Goal: Task Accomplishment & Management: Manage account settings

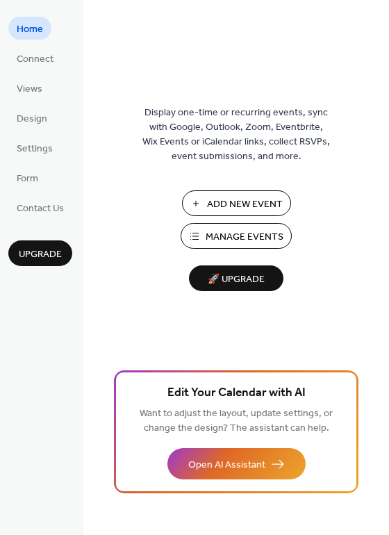
click at [38, 31] on span "Home" at bounding box center [30, 29] width 26 height 15
click at [25, 31] on span "Home" at bounding box center [30, 29] width 26 height 15
click at [234, 236] on span "Manage Events" at bounding box center [244, 237] width 78 height 15
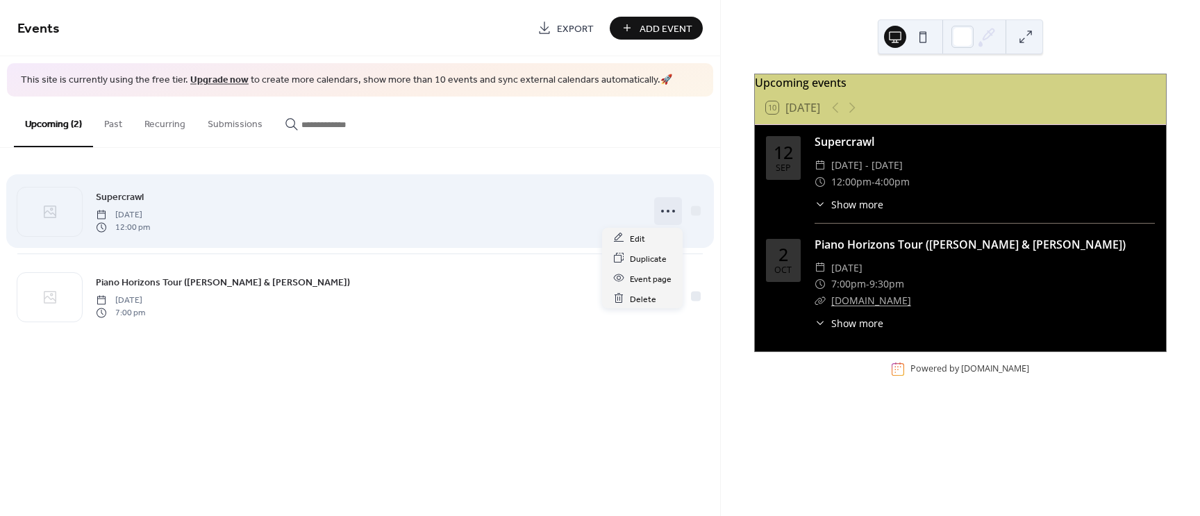
click at [667, 214] on icon at bounding box center [668, 211] width 22 height 22
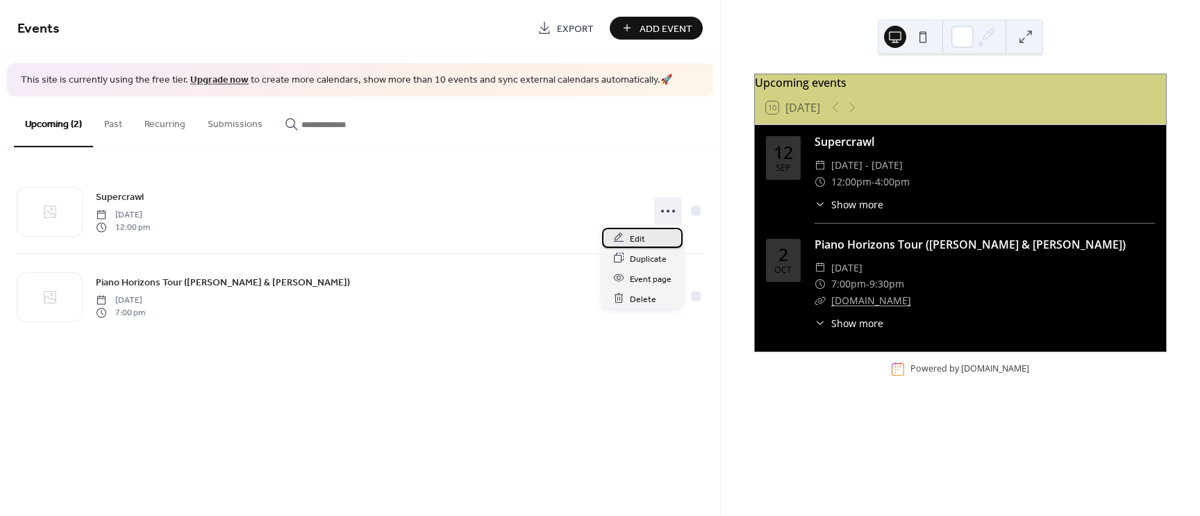
click at [637, 238] on span "Edit" at bounding box center [637, 238] width 15 height 15
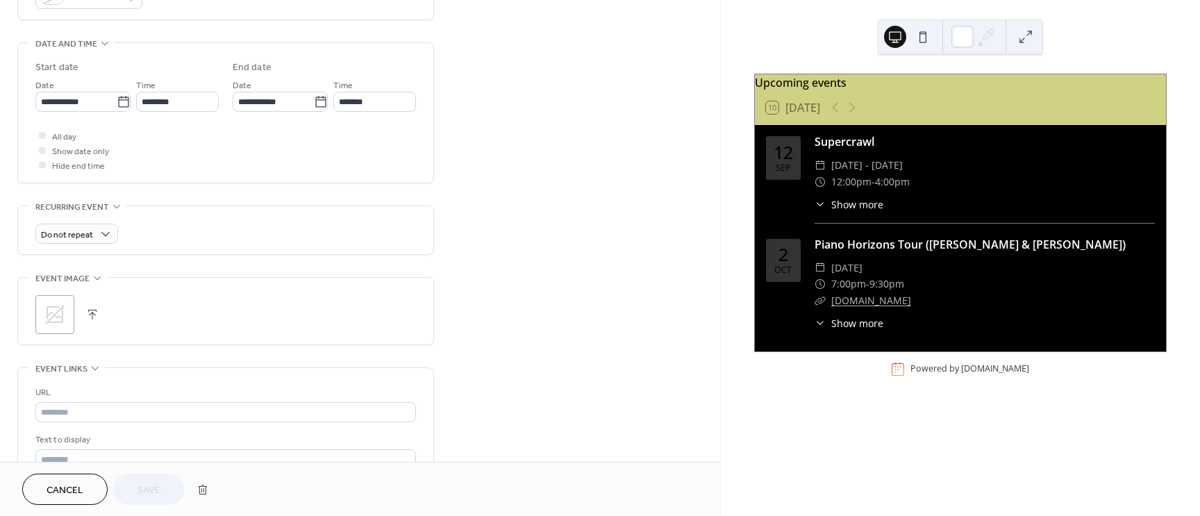
scroll to position [412, 0]
click at [95, 314] on button "button" at bounding box center [92, 312] width 19 height 19
click at [158, 483] on span "Save" at bounding box center [148, 490] width 23 height 15
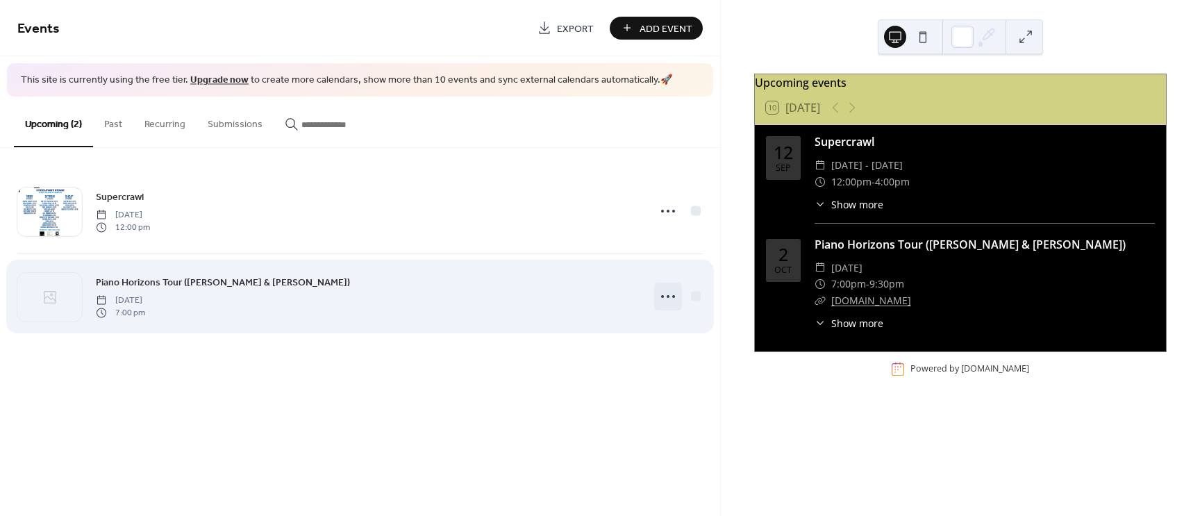
click at [666, 296] on icon at bounding box center [668, 296] width 22 height 22
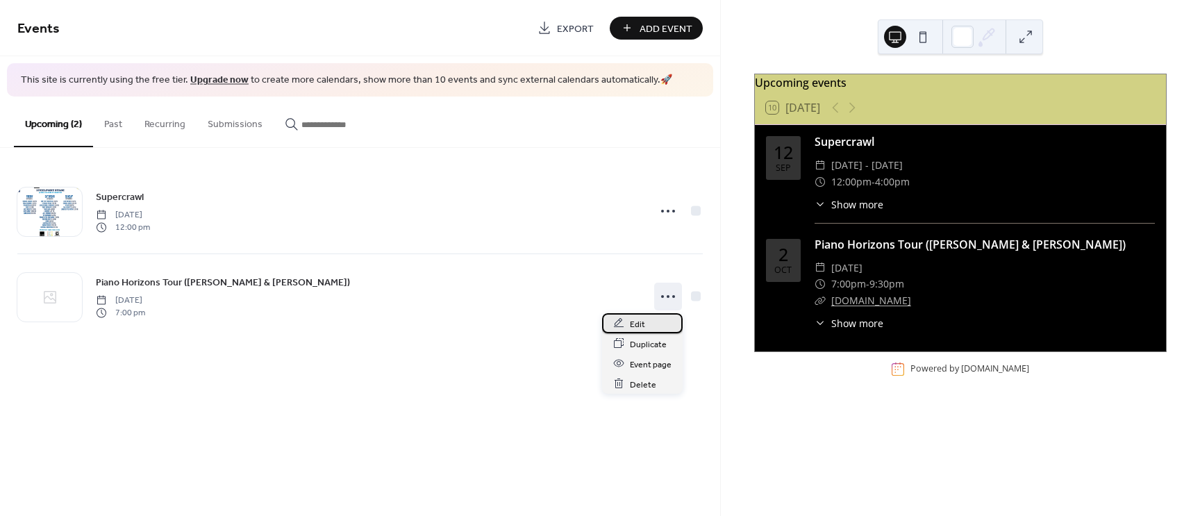
click at [637, 325] on span "Edit" at bounding box center [637, 324] width 15 height 15
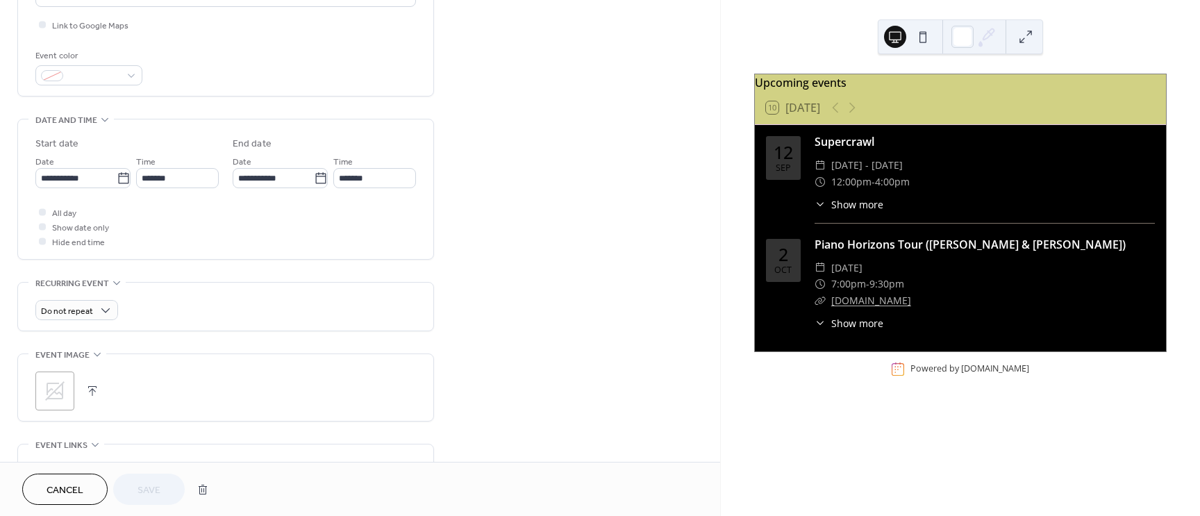
scroll to position [341, 0]
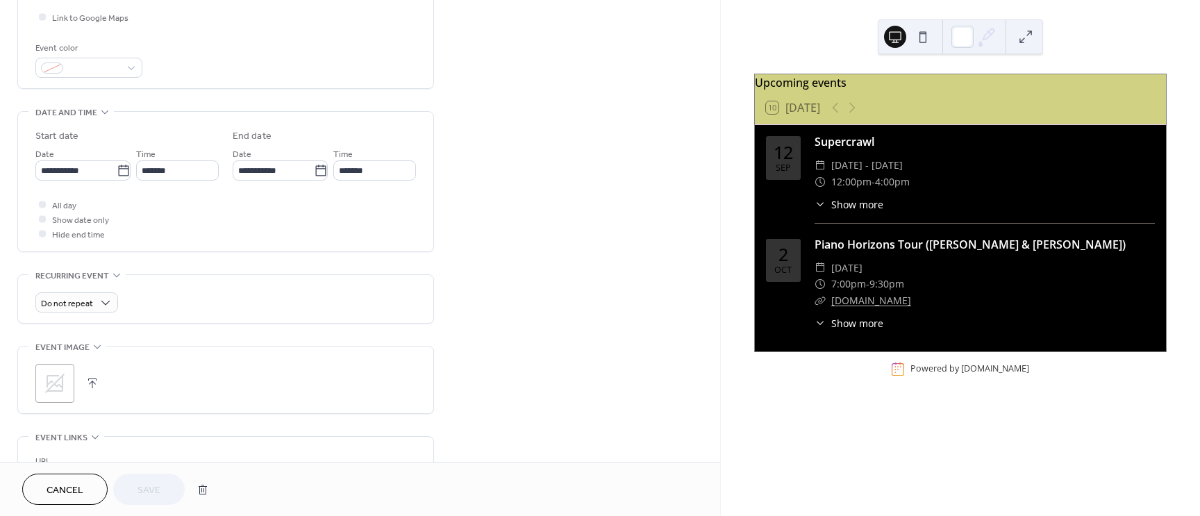
click at [57, 383] on icon at bounding box center [55, 383] width 22 height 22
click at [151, 483] on span "Save" at bounding box center [148, 490] width 23 height 15
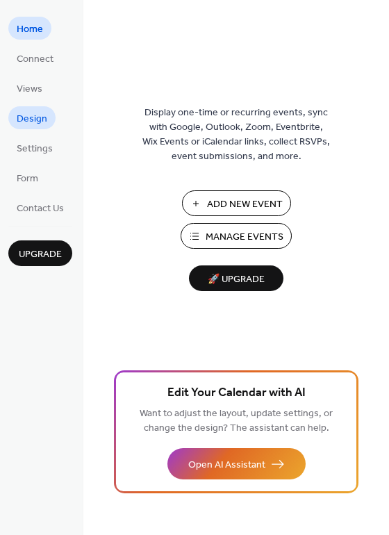
click at [29, 118] on span "Design" at bounding box center [32, 119] width 31 height 15
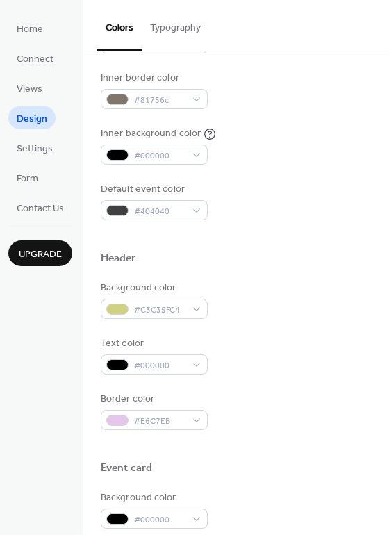
scroll to position [294, 0]
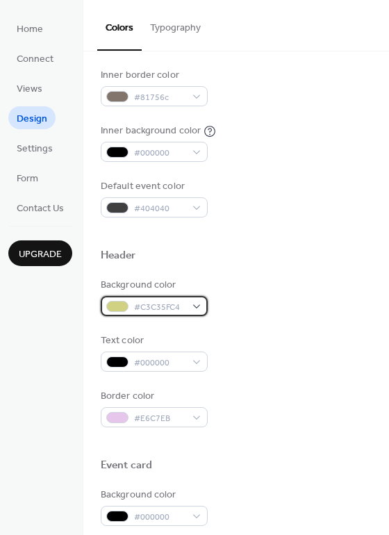
click at [121, 303] on div at bounding box center [117, 306] width 22 height 11
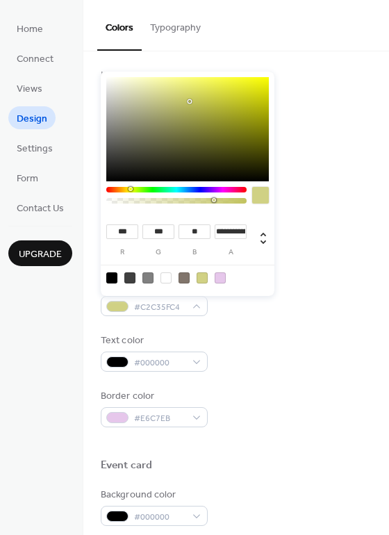
type input "***"
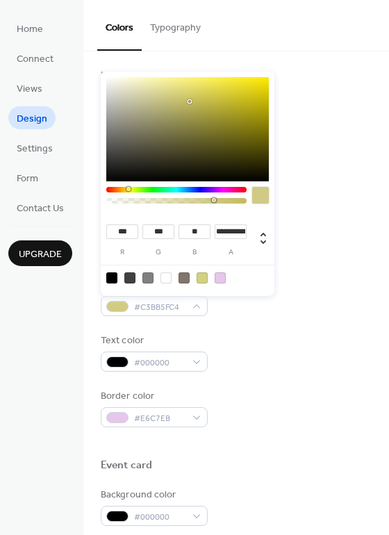
type input "***"
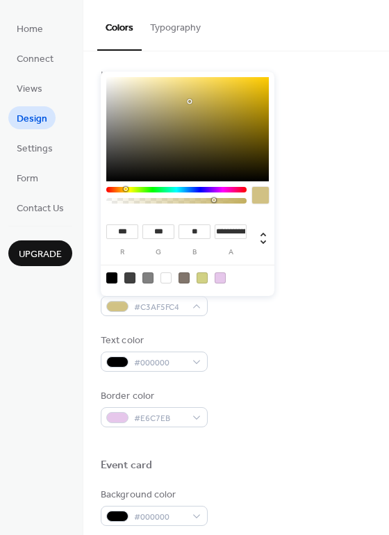
click at [125, 187] on div at bounding box center [126, 189] width 4 height 4
type input "***"
click at [170, 112] on div at bounding box center [187, 129] width 162 height 104
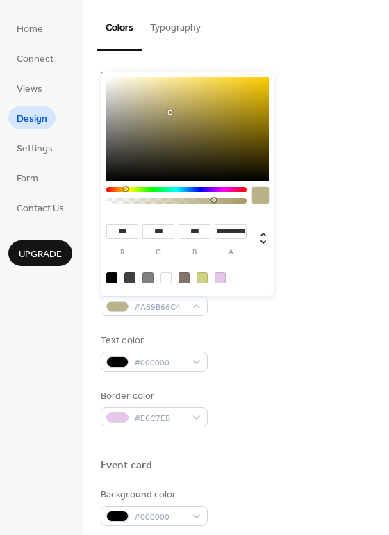
click at [215, 83] on div at bounding box center [187, 129] width 162 height 104
type input "***"
type input "**"
type input "***"
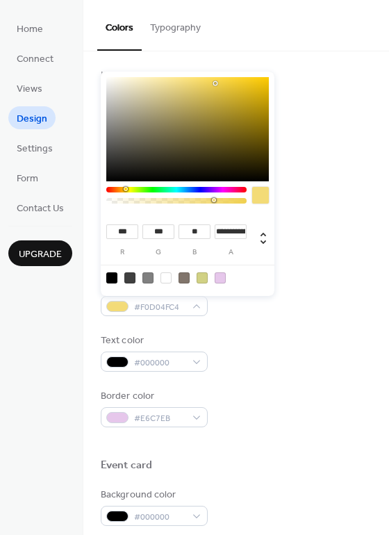
type input "***"
click at [195, 79] on div at bounding box center [187, 129] width 162 height 104
click at [34, 147] on span "Settings" at bounding box center [35, 149] width 36 height 15
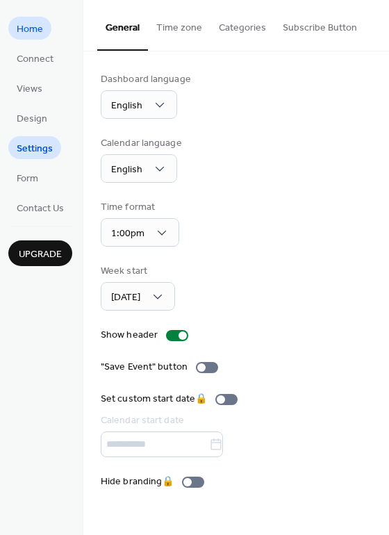
click at [32, 24] on span "Home" at bounding box center [30, 29] width 26 height 15
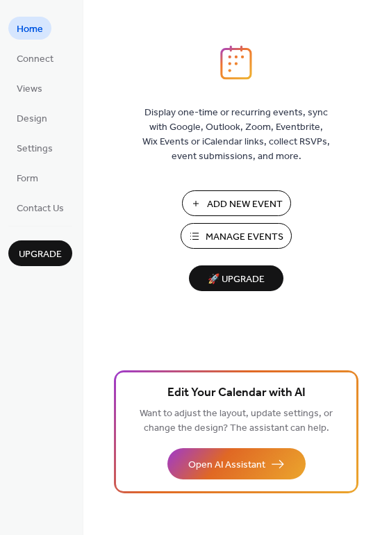
click at [231, 230] on span "Manage Events" at bounding box center [244, 237] width 78 height 15
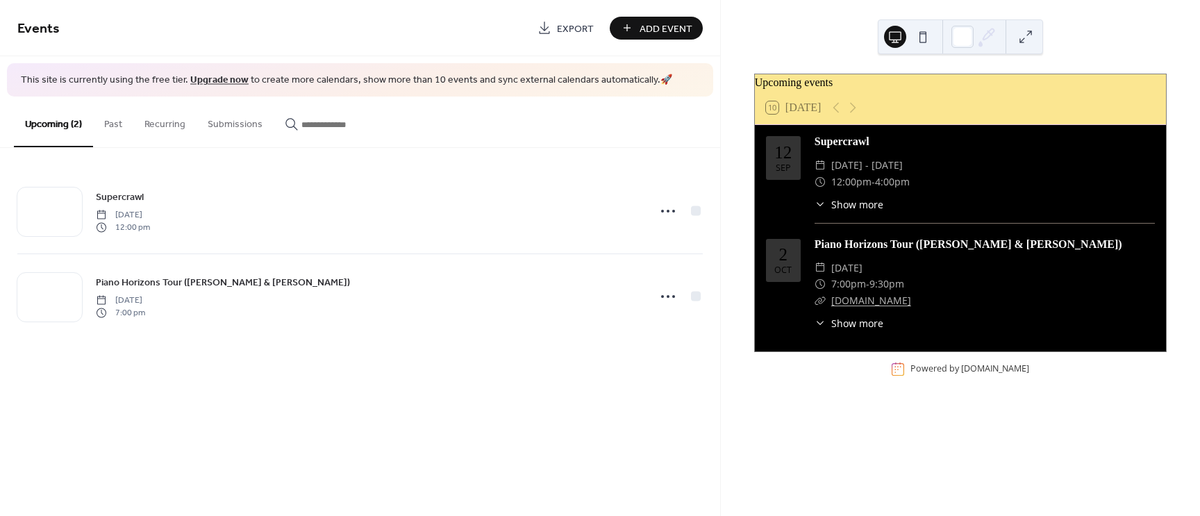
click at [826, 211] on div "​ Show more" at bounding box center [848, 204] width 69 height 15
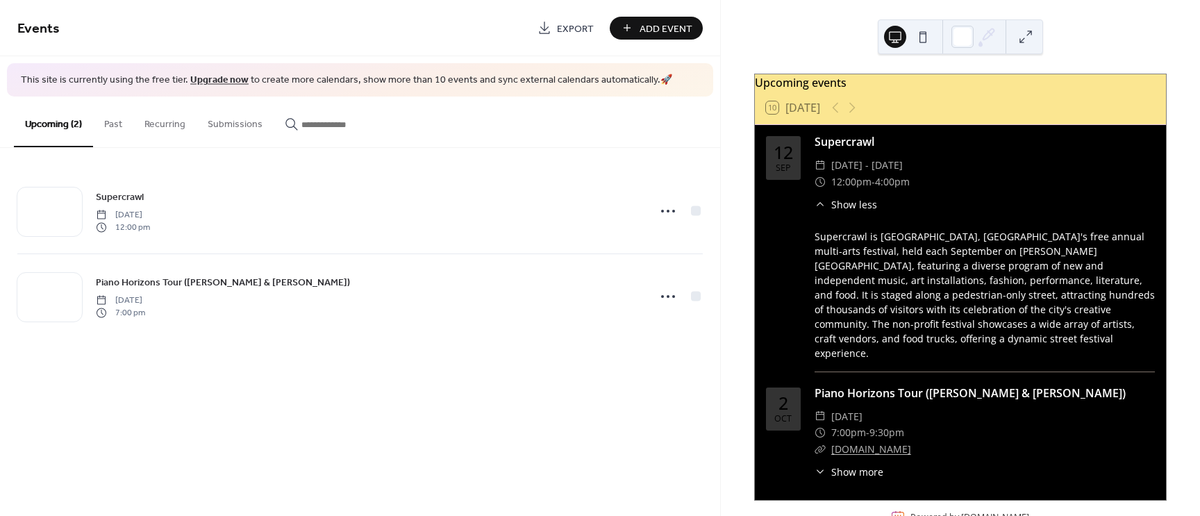
click at [821, 209] on icon at bounding box center [819, 204] width 11 height 11
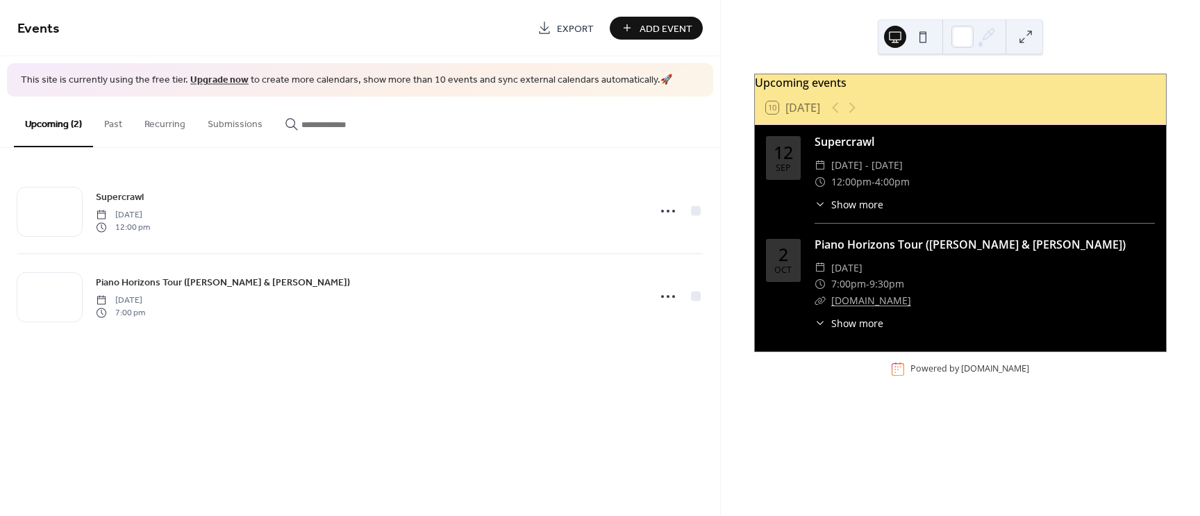
click at [834, 330] on span "Show more" at bounding box center [857, 323] width 52 height 15
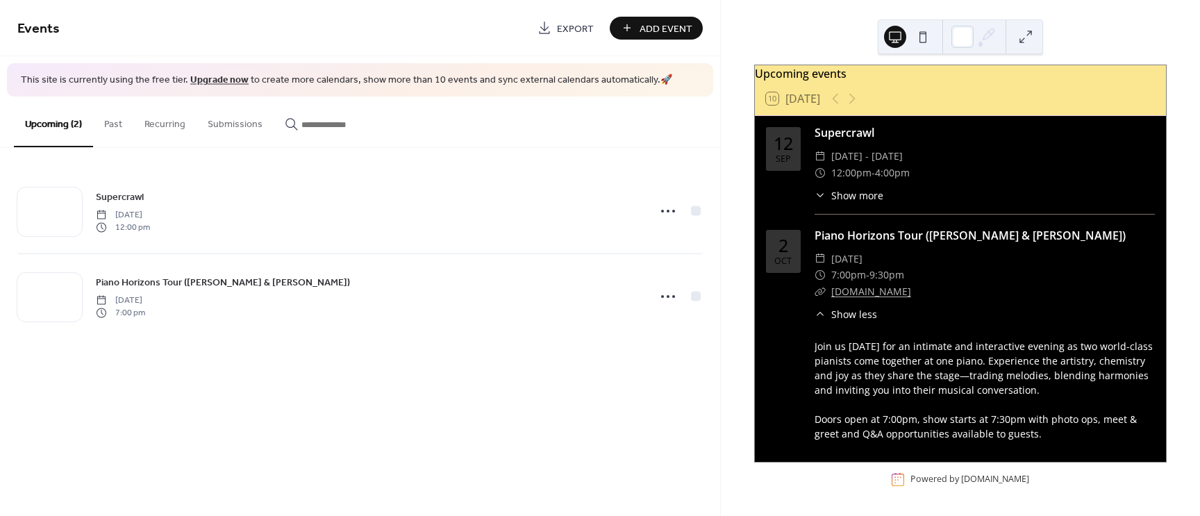
scroll to position [75, 0]
click at [825, 307] on div "​ Show less" at bounding box center [845, 314] width 62 height 15
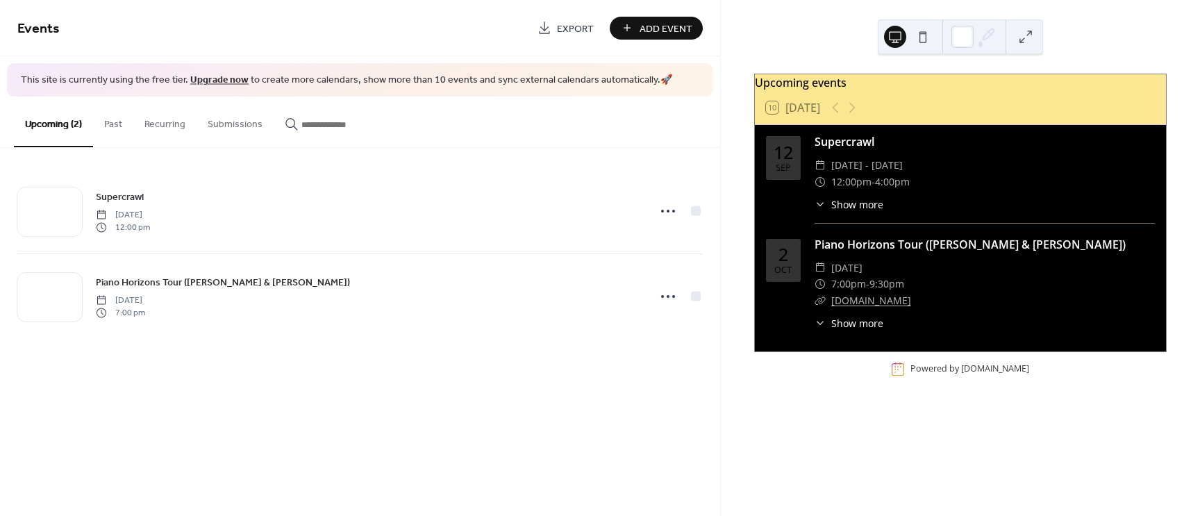
scroll to position [0, 0]
